Goal: Transaction & Acquisition: Purchase product/service

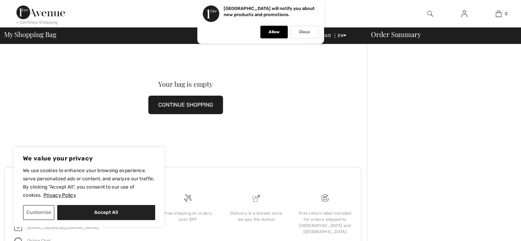
click at [27, 35] on span "My Shopping Bag" at bounding box center [30, 34] width 52 height 7
click at [36, 22] on div "< Continue Shopping" at bounding box center [36, 22] width 41 height 6
click at [36, 19] on img at bounding box center [40, 12] width 49 height 14
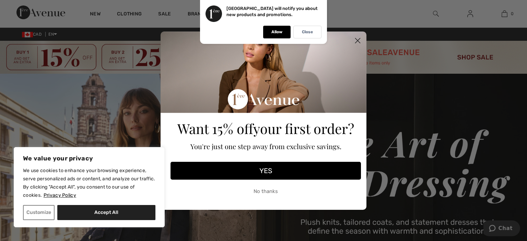
click at [356, 37] on circle "Close dialog" at bounding box center [357, 40] width 11 height 11
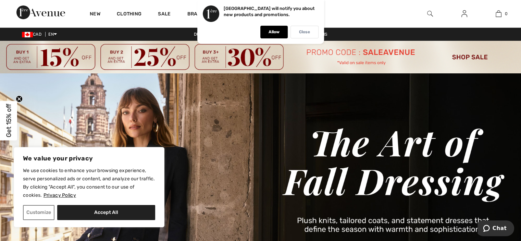
click at [311, 33] on div "Close" at bounding box center [305, 32] width 28 height 13
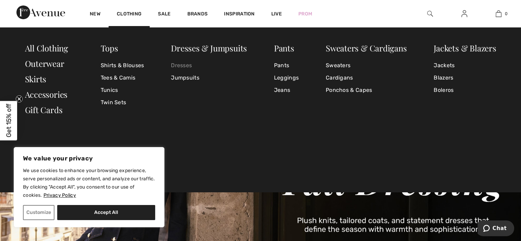
click at [186, 64] on link "Dresses" at bounding box center [209, 65] width 76 height 12
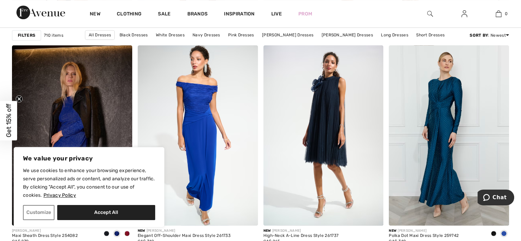
scroll to position [549, 0]
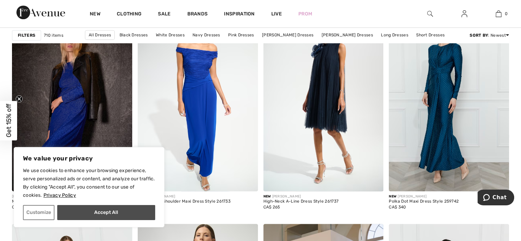
click at [133, 216] on button "Accept All" at bounding box center [106, 212] width 98 height 15
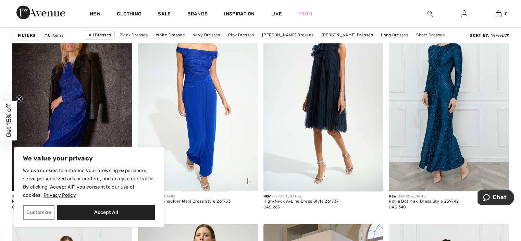
checkbox input "true"
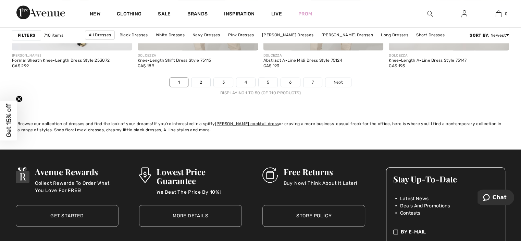
scroll to position [3188, 0]
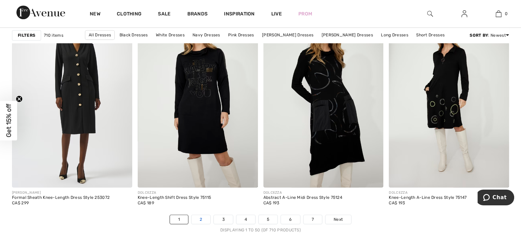
click at [198, 218] on link "2" at bounding box center [201, 219] width 19 height 9
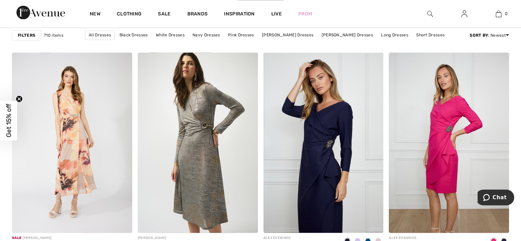
scroll to position [1268, 0]
